Goal: Task Accomplishment & Management: Manage account settings

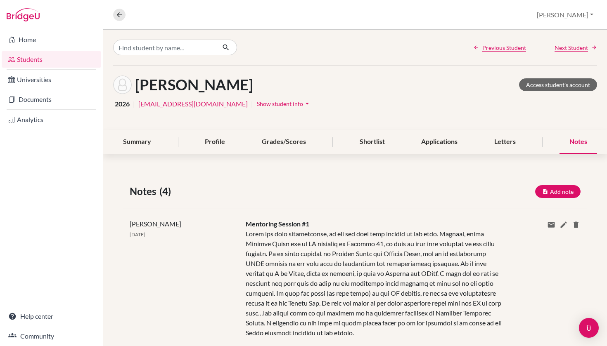
scroll to position [296, 0]
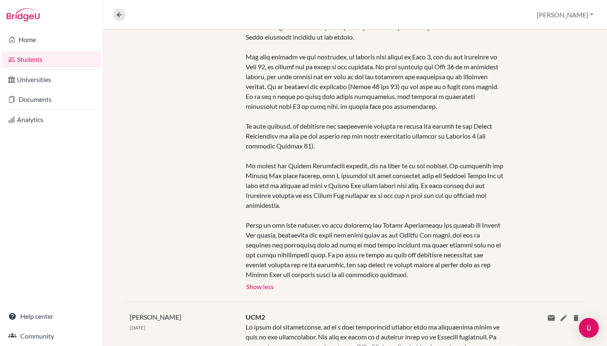
click at [47, 60] on link "Students" at bounding box center [51, 59] width 99 height 17
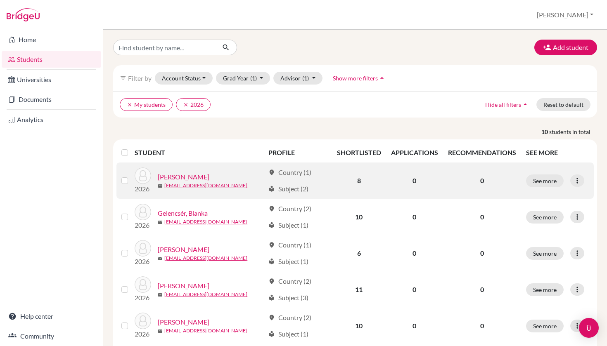
click at [202, 175] on link "[PERSON_NAME]" at bounding box center [184, 177] width 52 height 10
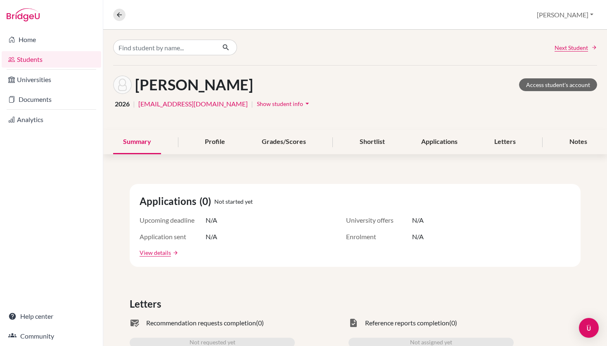
click at [597, 141] on div "Summary Profile Grades/Scores Shortlist Applications Letters Notes" at bounding box center [355, 142] width 504 height 24
click at [574, 139] on div "Notes" at bounding box center [578, 142] width 38 height 24
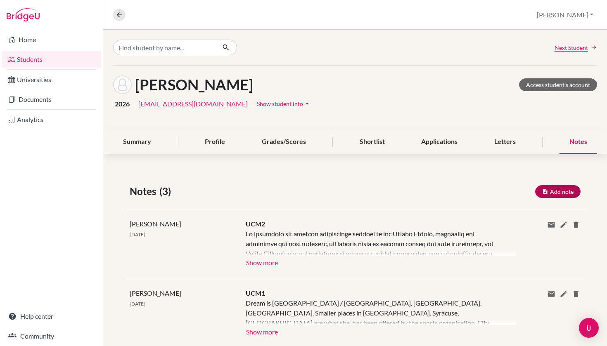
click at [556, 188] on button "Add note" at bounding box center [557, 191] width 45 height 13
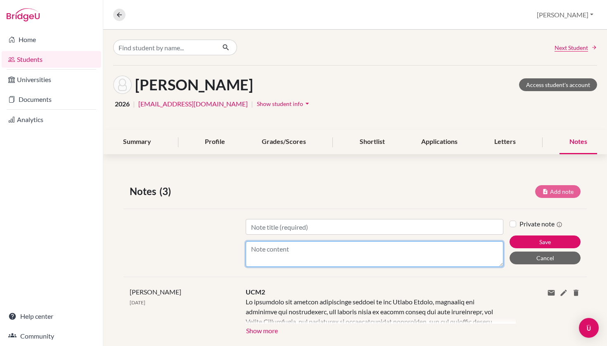
click at [289, 263] on textarea "Content" at bounding box center [375, 254] width 258 height 26
paste textarea "I was finally able to meet with Luca today for our first mentoring session; I w…"
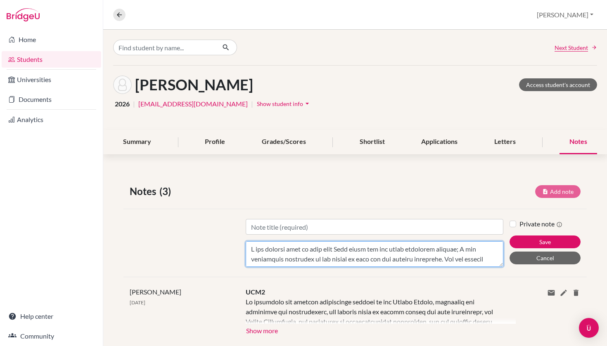
scroll to position [347, 0]
type textarea "I was finally able to meet with Luca today for our first mentoring session; I w…"
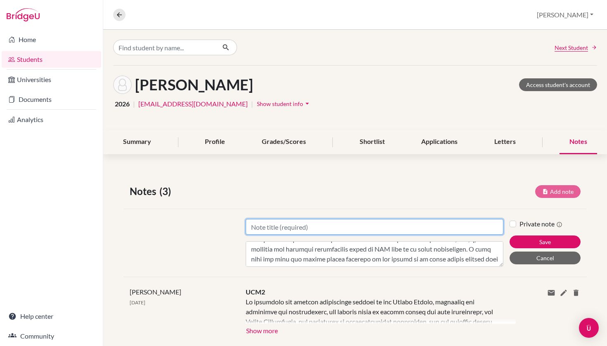
click at [291, 233] on input "Title" at bounding box center [375, 227] width 258 height 16
type input "Mentoring Session #1"
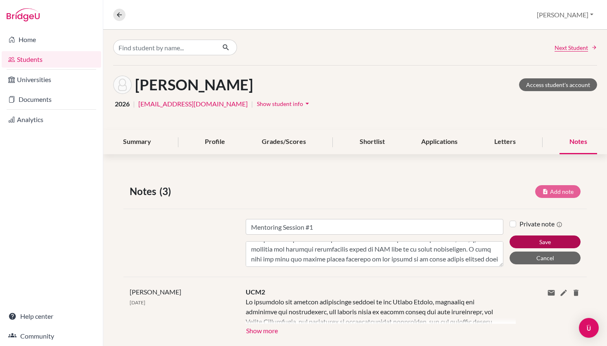
click at [528, 242] on button "Save" at bounding box center [544, 242] width 71 height 13
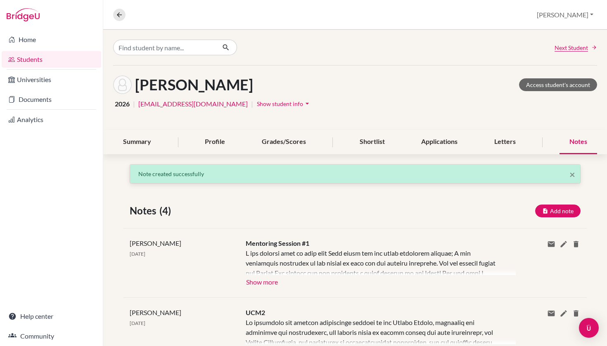
click at [272, 282] on button "Show more" at bounding box center [262, 281] width 33 height 12
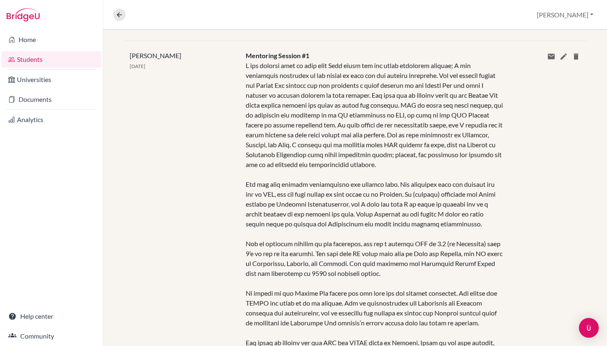
scroll to position [212, 0]
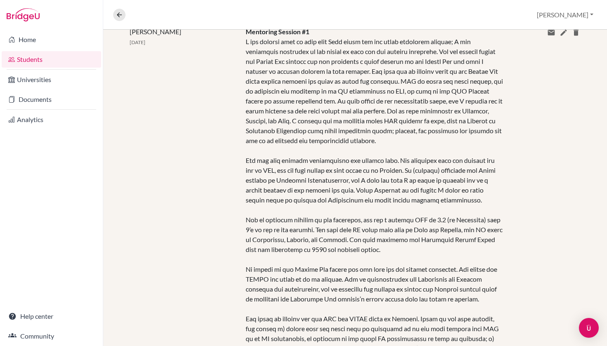
click at [43, 59] on link "Students" at bounding box center [51, 59] width 99 height 17
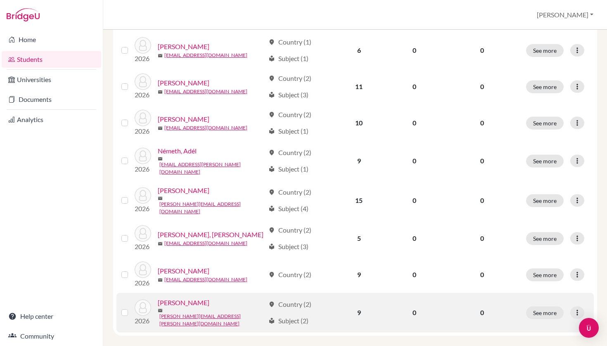
scroll to position [203, 0]
click at [185, 300] on link "[PERSON_NAME]" at bounding box center [184, 303] width 52 height 10
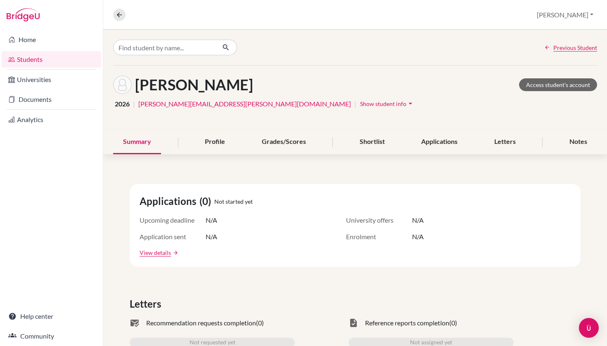
click at [63, 64] on link "Students" at bounding box center [51, 59] width 99 height 17
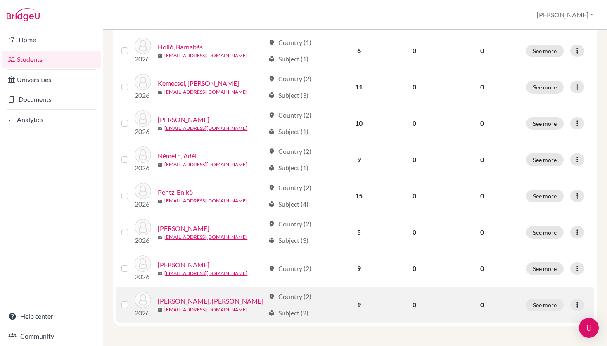
scroll to position [203, 0]
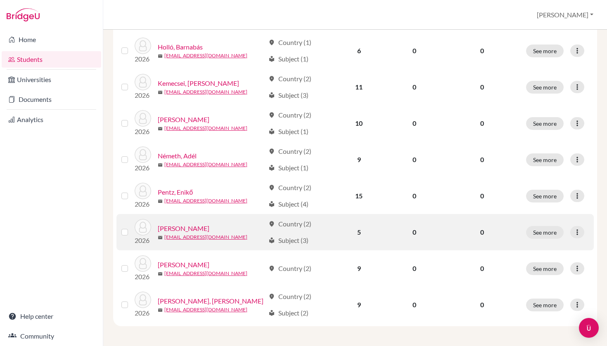
click at [194, 230] on link "[PERSON_NAME]" at bounding box center [184, 229] width 52 height 10
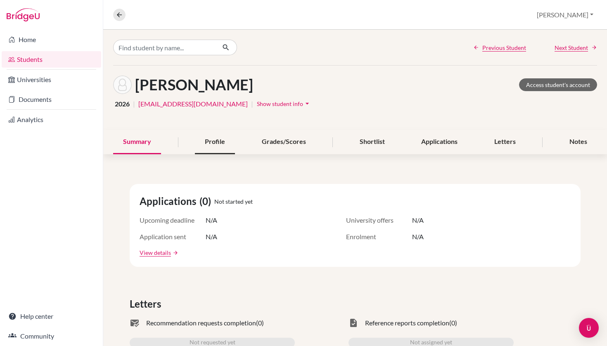
click at [226, 140] on div "Profile" at bounding box center [215, 142] width 40 height 24
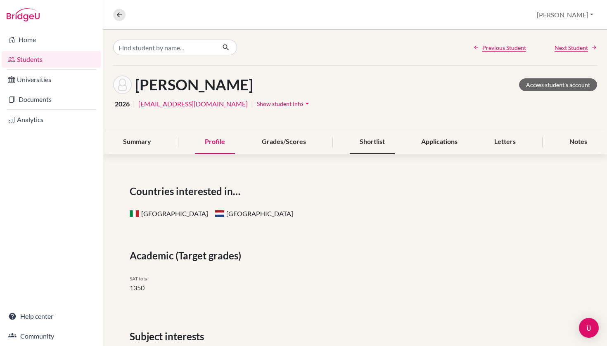
click at [362, 139] on div "Shortlist" at bounding box center [372, 142] width 45 height 24
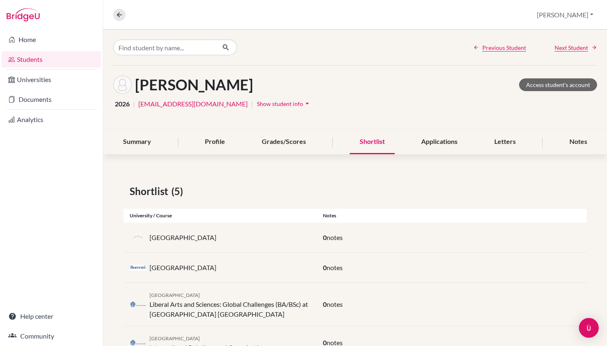
click at [57, 61] on link "Students" at bounding box center [51, 59] width 99 height 17
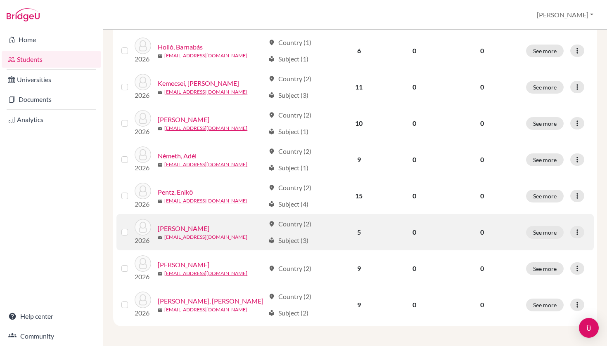
scroll to position [203, 0]
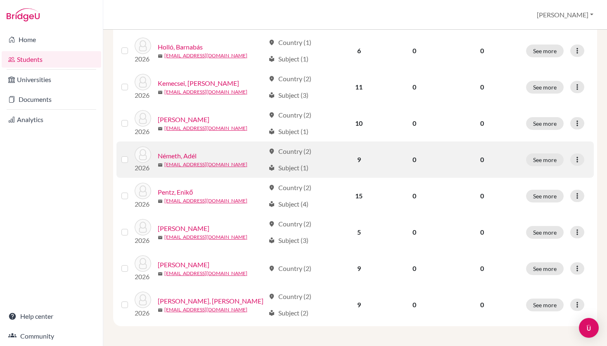
click at [178, 155] on link "Németh, Adél" at bounding box center [177, 156] width 39 height 10
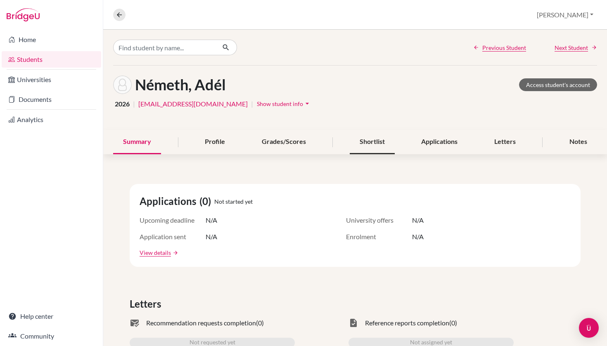
click at [377, 142] on div "Shortlist" at bounding box center [372, 142] width 45 height 24
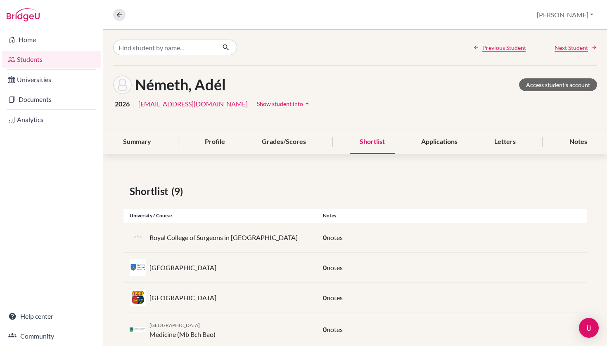
click at [50, 62] on link "Students" at bounding box center [51, 59] width 99 height 17
